Goal: Information Seeking & Learning: Learn about a topic

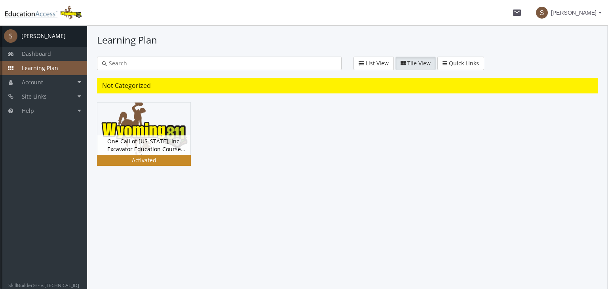
click at [156, 154] on div "One-Call of [US_STATE], Inc. Excavator Education Course Version 5.0 Status Acti…" at bounding box center [143, 144] width 93 height 19
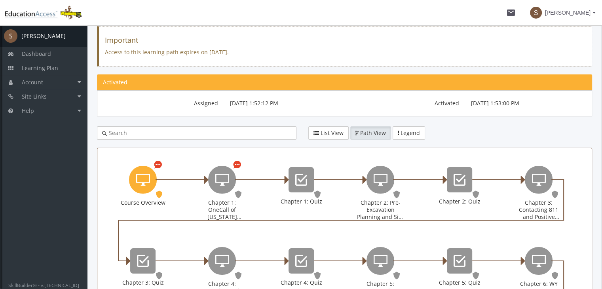
scroll to position [74, 0]
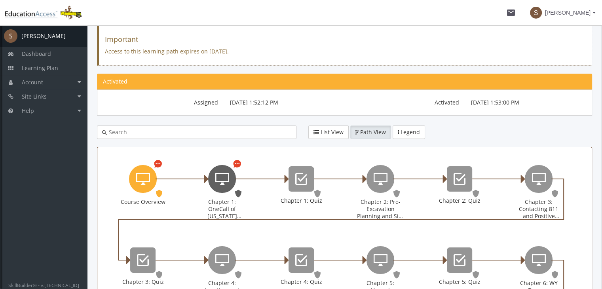
click at [216, 181] on icon "Chapter 1: OneCall of Wyoming Introduction" at bounding box center [222, 179] width 14 height 16
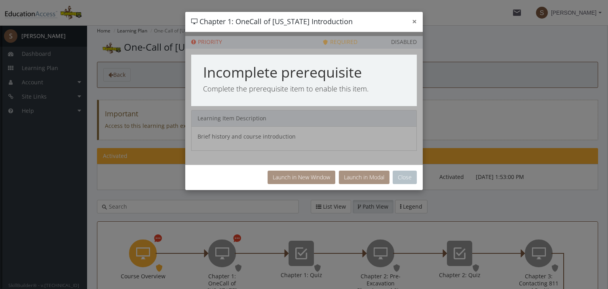
click at [415, 23] on button "×" at bounding box center [414, 21] width 5 height 8
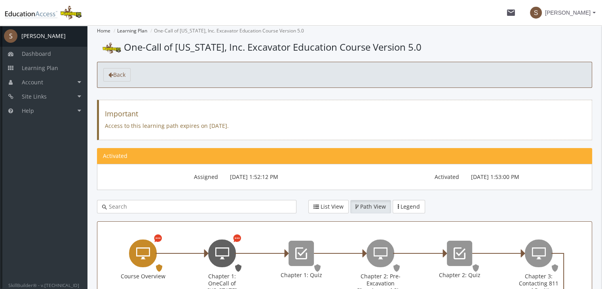
scroll to position [19, 0]
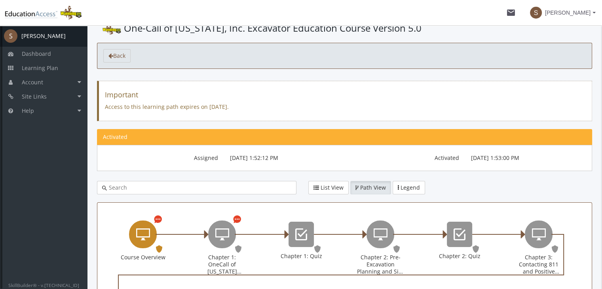
click at [138, 237] on icon "Course Overview" at bounding box center [143, 235] width 14 height 16
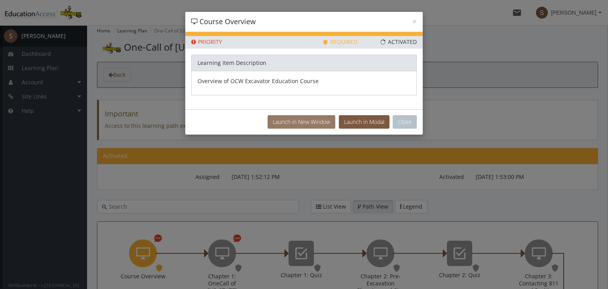
click at [297, 122] on button "Launch in New Window" at bounding box center [302, 121] width 68 height 13
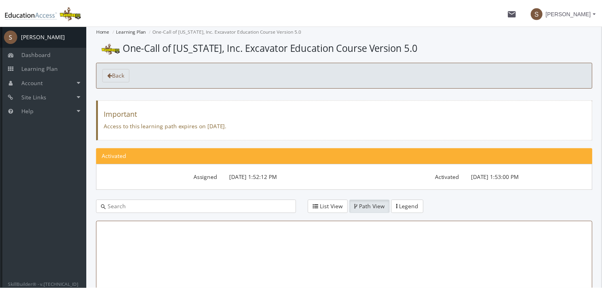
scroll to position [19, 0]
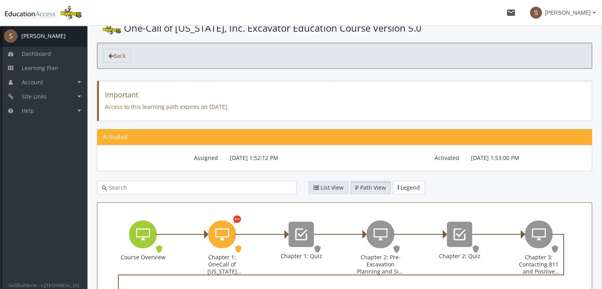
click at [328, 187] on span "List View" at bounding box center [332, 188] width 23 height 8
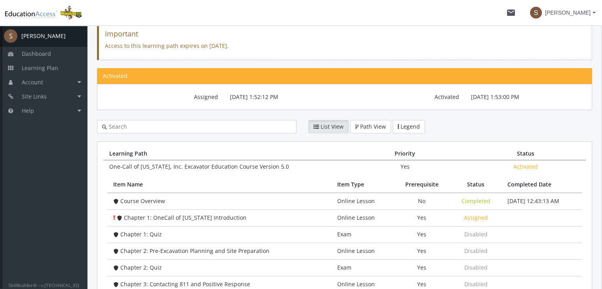
scroll to position [81, 0]
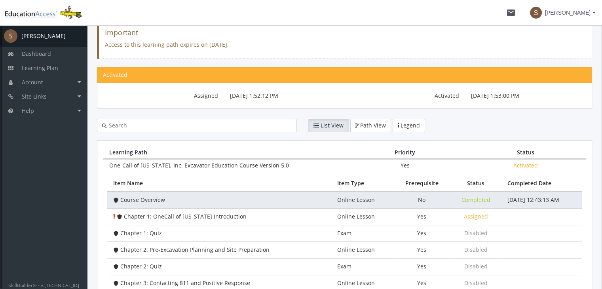
click at [469, 198] on span "Completed" at bounding box center [476, 200] width 29 height 8
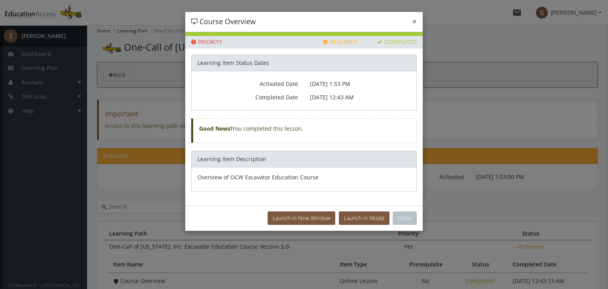
click at [414, 19] on button "×" at bounding box center [414, 21] width 5 height 8
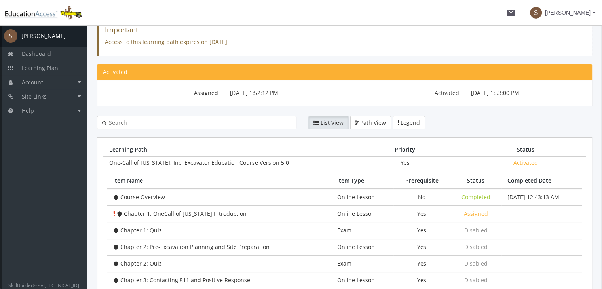
scroll to position [84, 0]
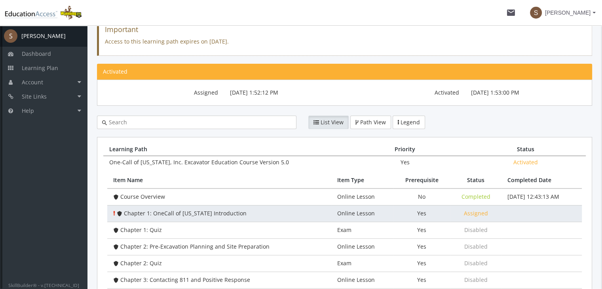
click at [465, 210] on span "Assigned" at bounding box center [476, 214] width 24 height 8
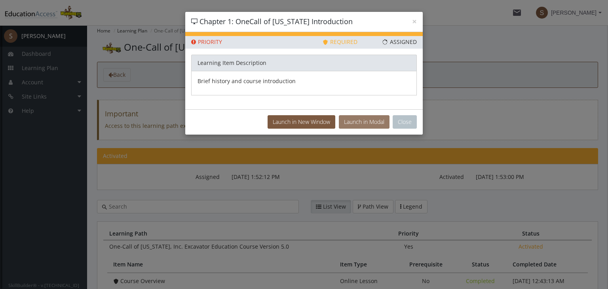
click at [374, 118] on button "Launch in Modal" at bounding box center [364, 121] width 51 height 13
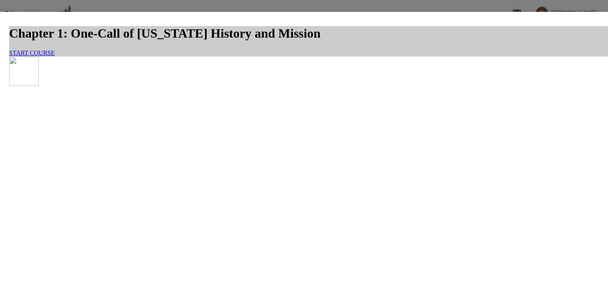
click at [55, 56] on link "START COURSE" at bounding box center [32, 53] width 46 height 7
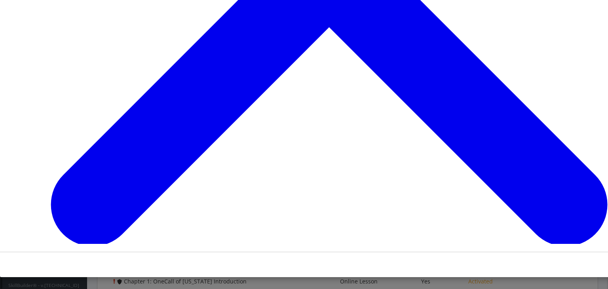
scroll to position [176, 0]
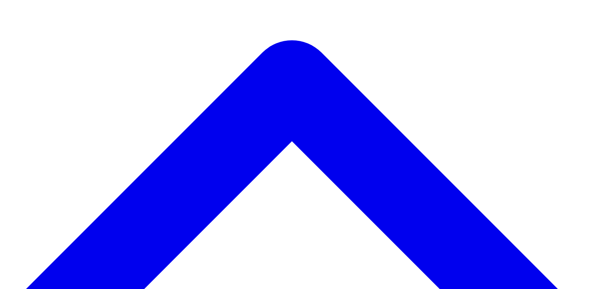
scroll to position [0, 43]
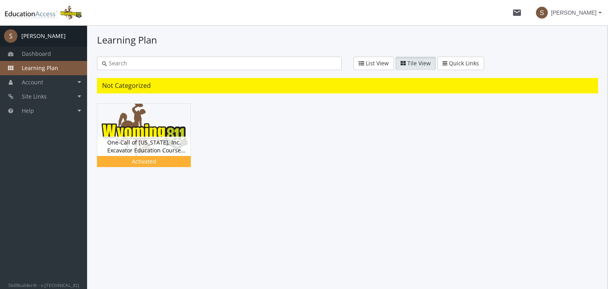
click at [32, 53] on span "Dashboard" at bounding box center [36, 54] width 29 height 8
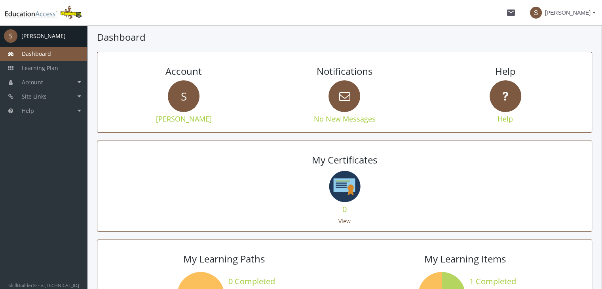
scroll to position [10, 0]
click at [48, 68] on span "Learning Plan" at bounding box center [40, 68] width 36 height 8
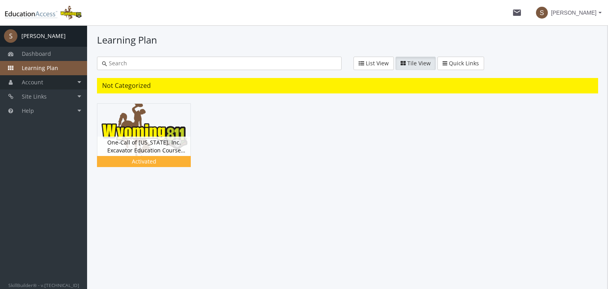
click at [38, 82] on span "Account" at bounding box center [32, 82] width 21 height 8
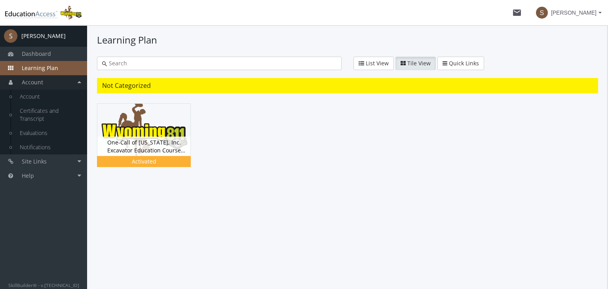
click at [80, 81] on link "Account" at bounding box center [43, 82] width 87 height 14
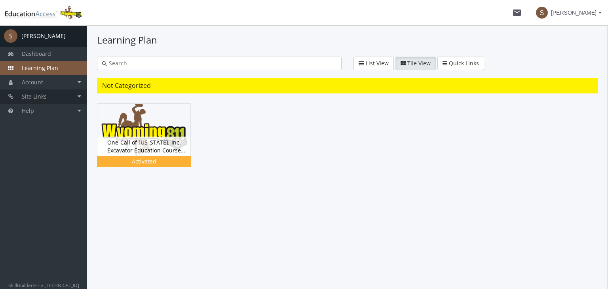
click at [83, 95] on link "Site Links" at bounding box center [43, 97] width 87 height 14
click at [459, 65] on span "Quick Links" at bounding box center [464, 63] width 30 height 8
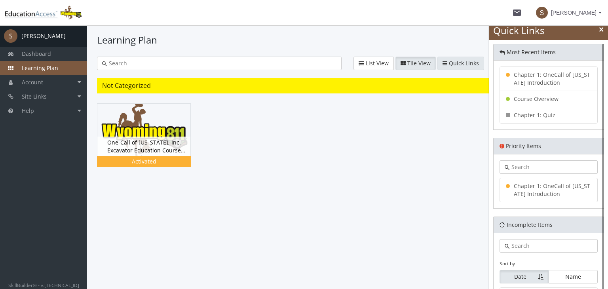
click at [459, 65] on span "Quick Links" at bounding box center [464, 63] width 30 height 8
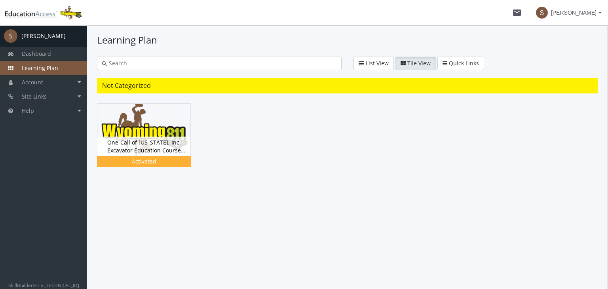
click at [424, 62] on span "Tile View" at bounding box center [419, 63] width 23 height 8
click at [415, 63] on span "Tile View" at bounding box center [419, 63] width 23 height 8
click at [383, 63] on span "List View" at bounding box center [377, 63] width 23 height 8
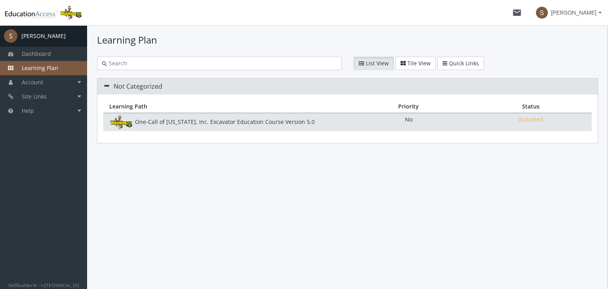
click at [299, 123] on div "One-Call of [US_STATE], Inc. Excavator Education Course Version 5.0" at bounding box center [225, 122] width 244 height 13
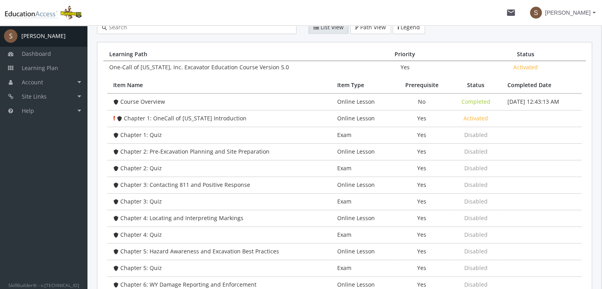
scroll to position [179, 0]
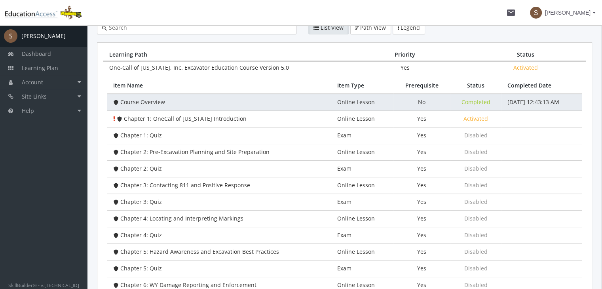
click at [450, 105] on td "Completed" at bounding box center [475, 102] width 51 height 17
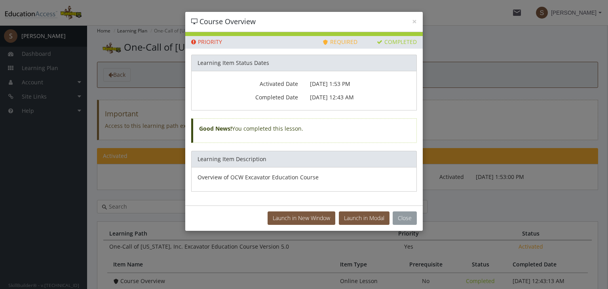
click at [410, 216] on button "Close" at bounding box center [405, 217] width 24 height 13
